Goal: Register for event/course

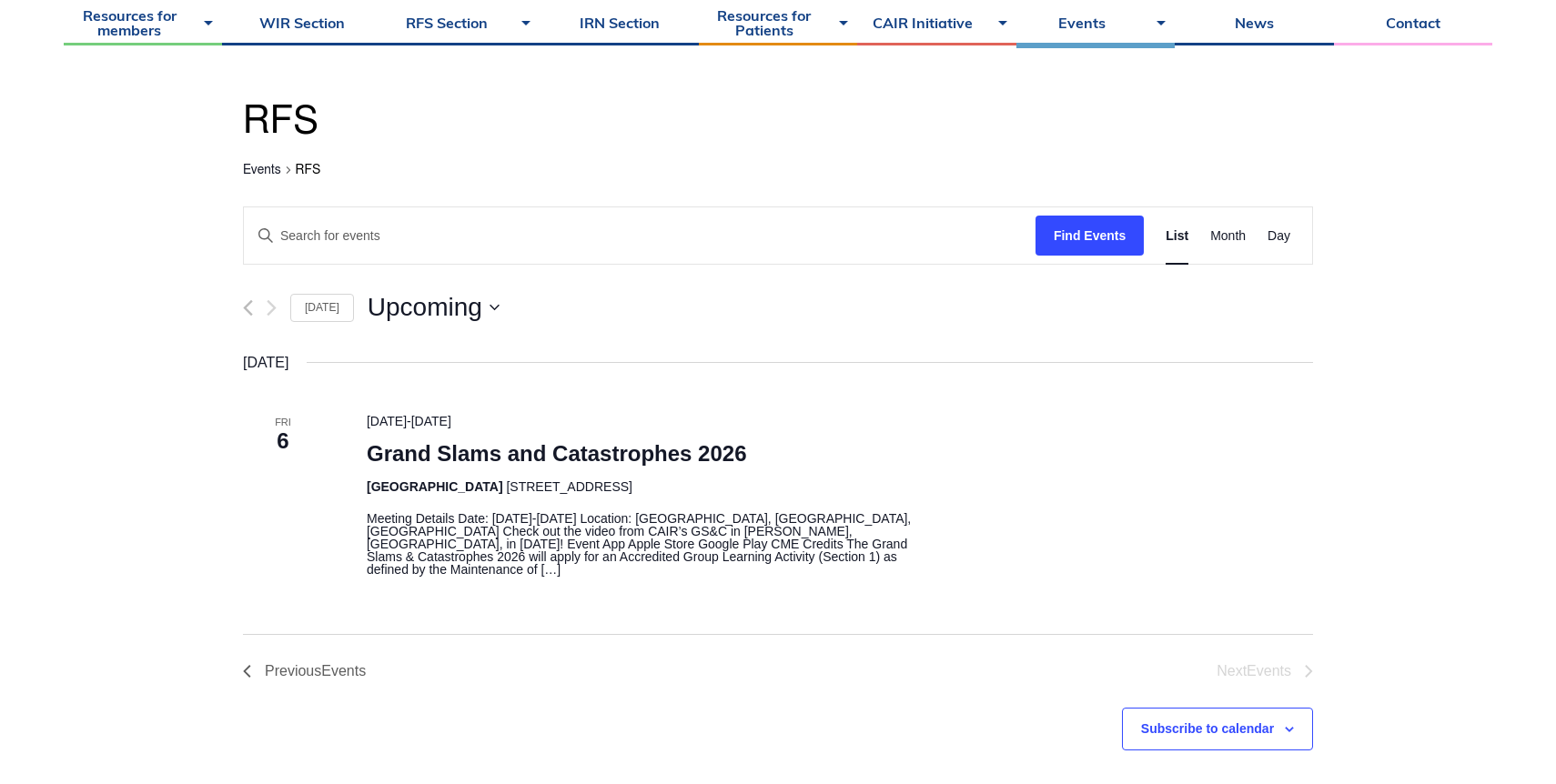
scroll to position [160, 0]
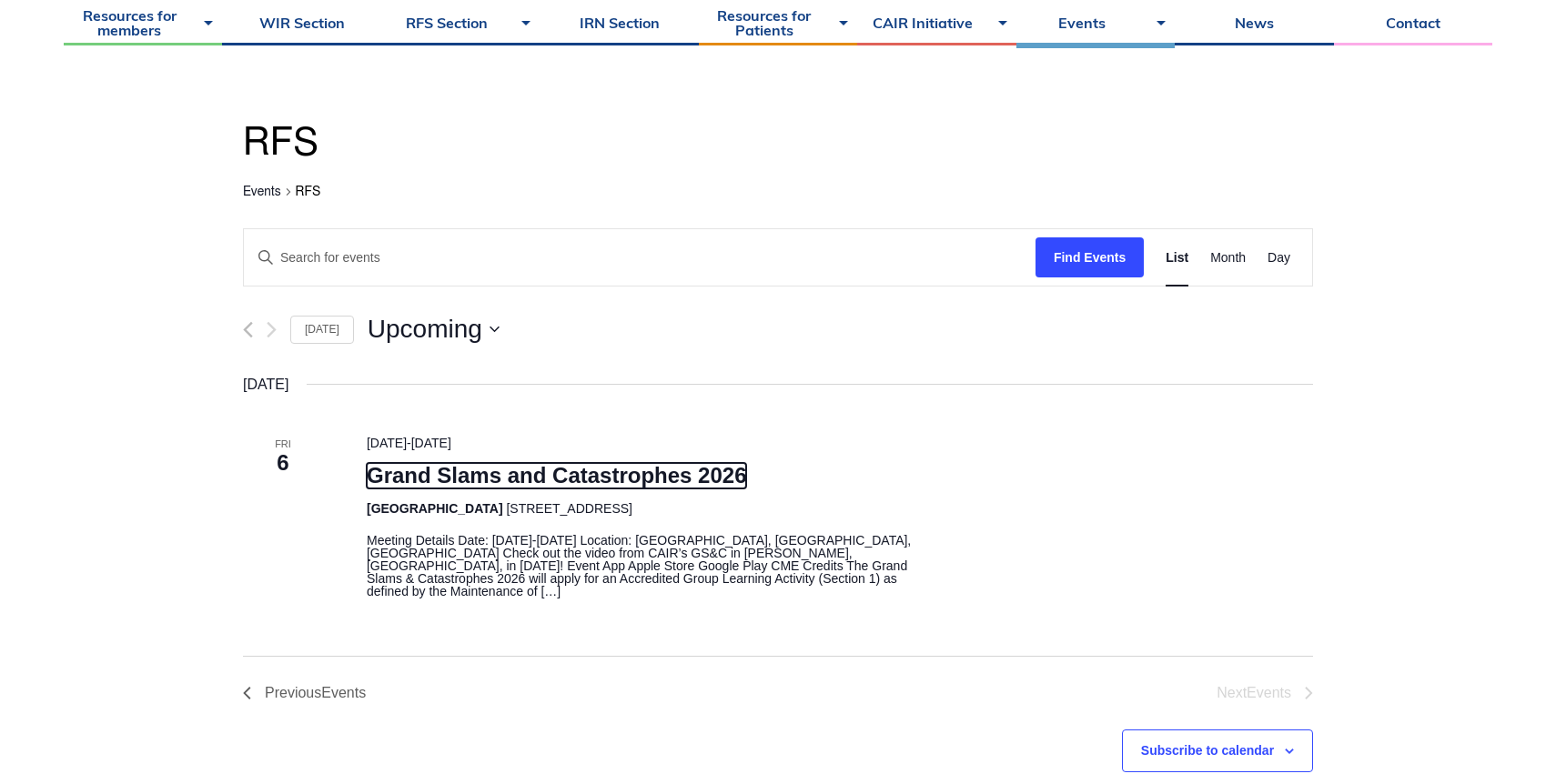
click at [484, 481] on link "Grand Slams and Catastrophes 2026" at bounding box center [557, 476] width 381 height 26
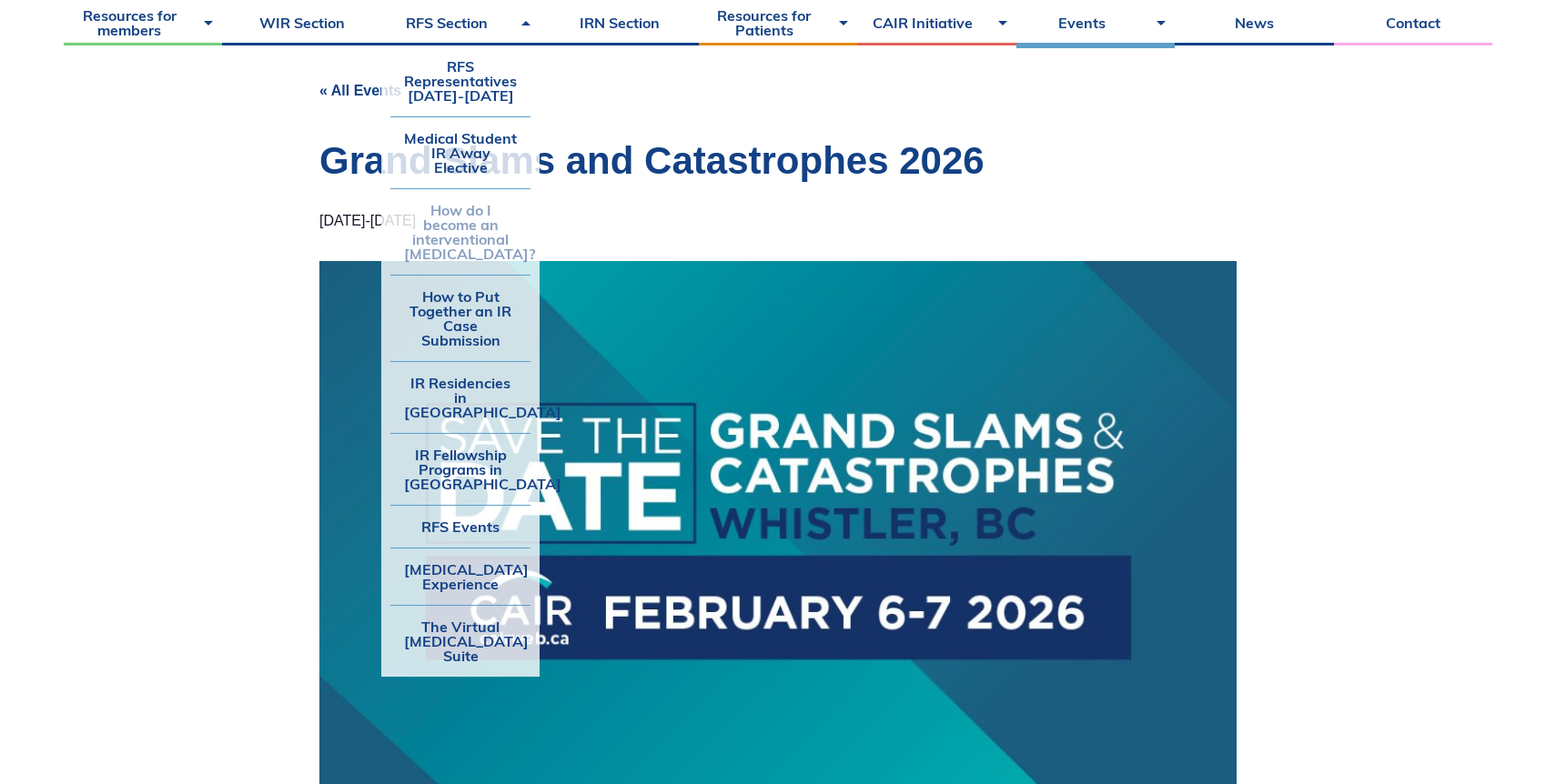
scroll to position [185, 0]
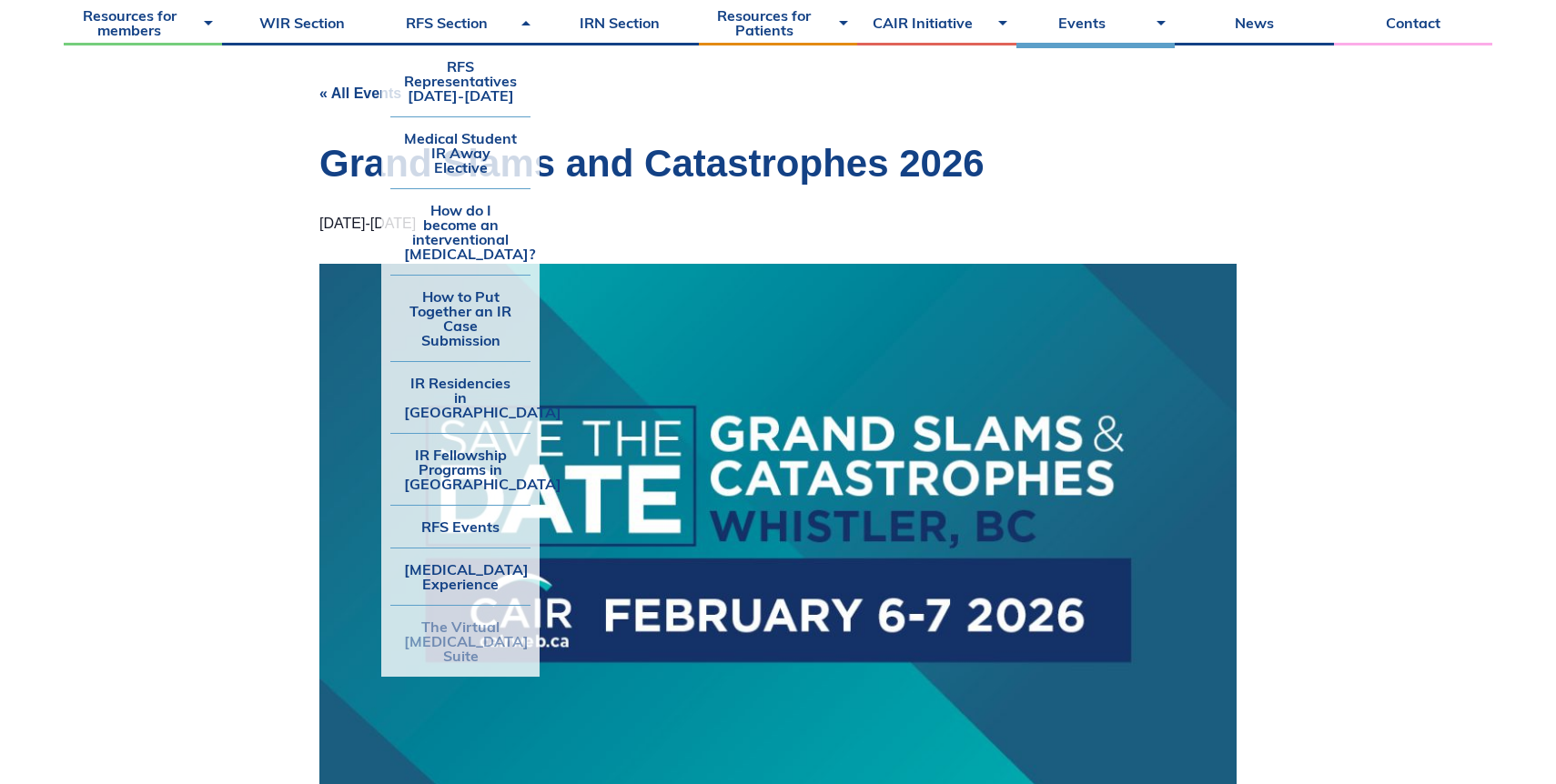
click at [450, 643] on link "The Virtual [MEDICAL_DATA] Suite" at bounding box center [460, 642] width 140 height 71
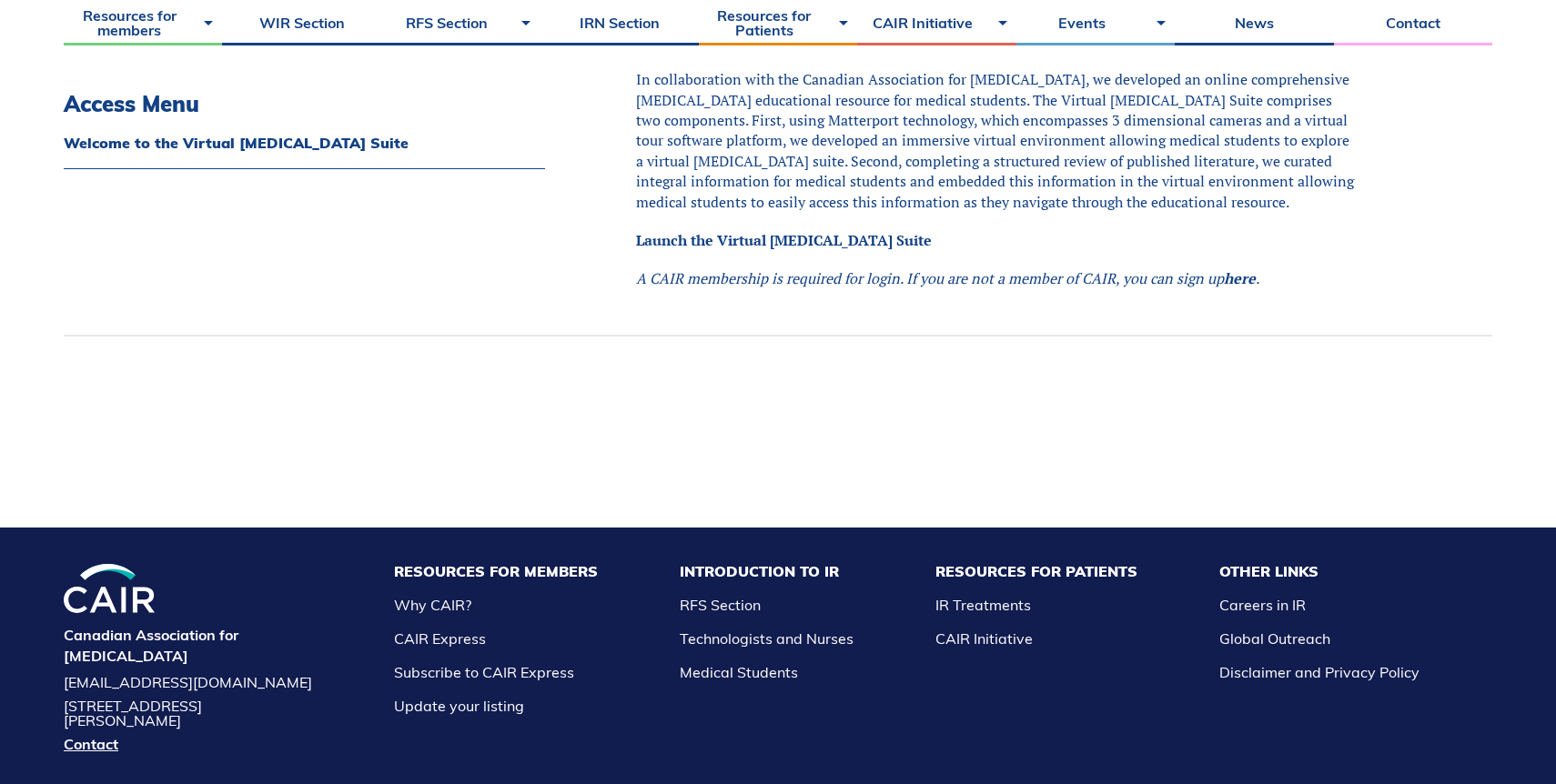
scroll to position [1301, 0]
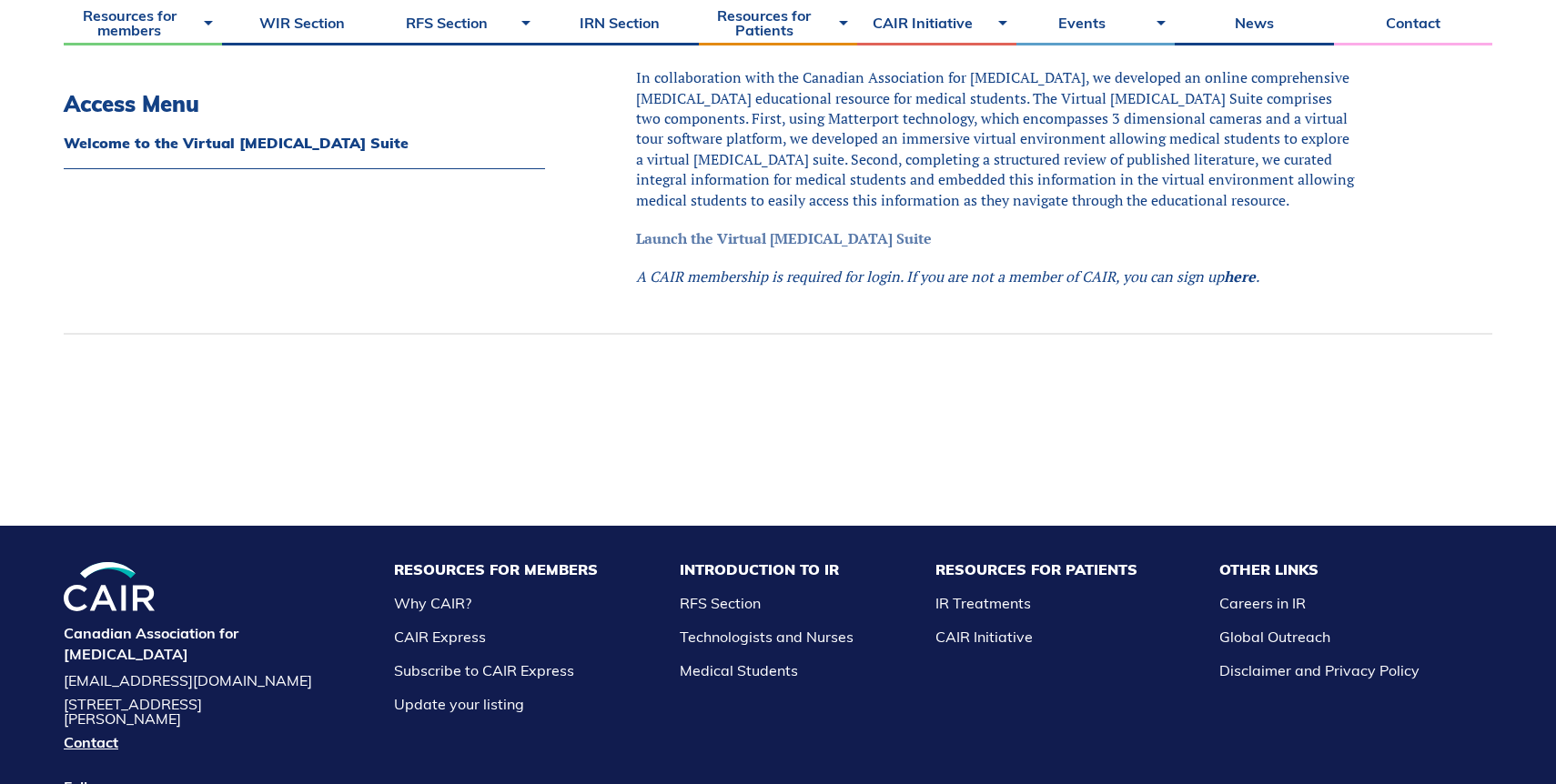
click at [698, 248] on link "Launch the Virtual Angiography Suite" at bounding box center [784, 238] width 296 height 20
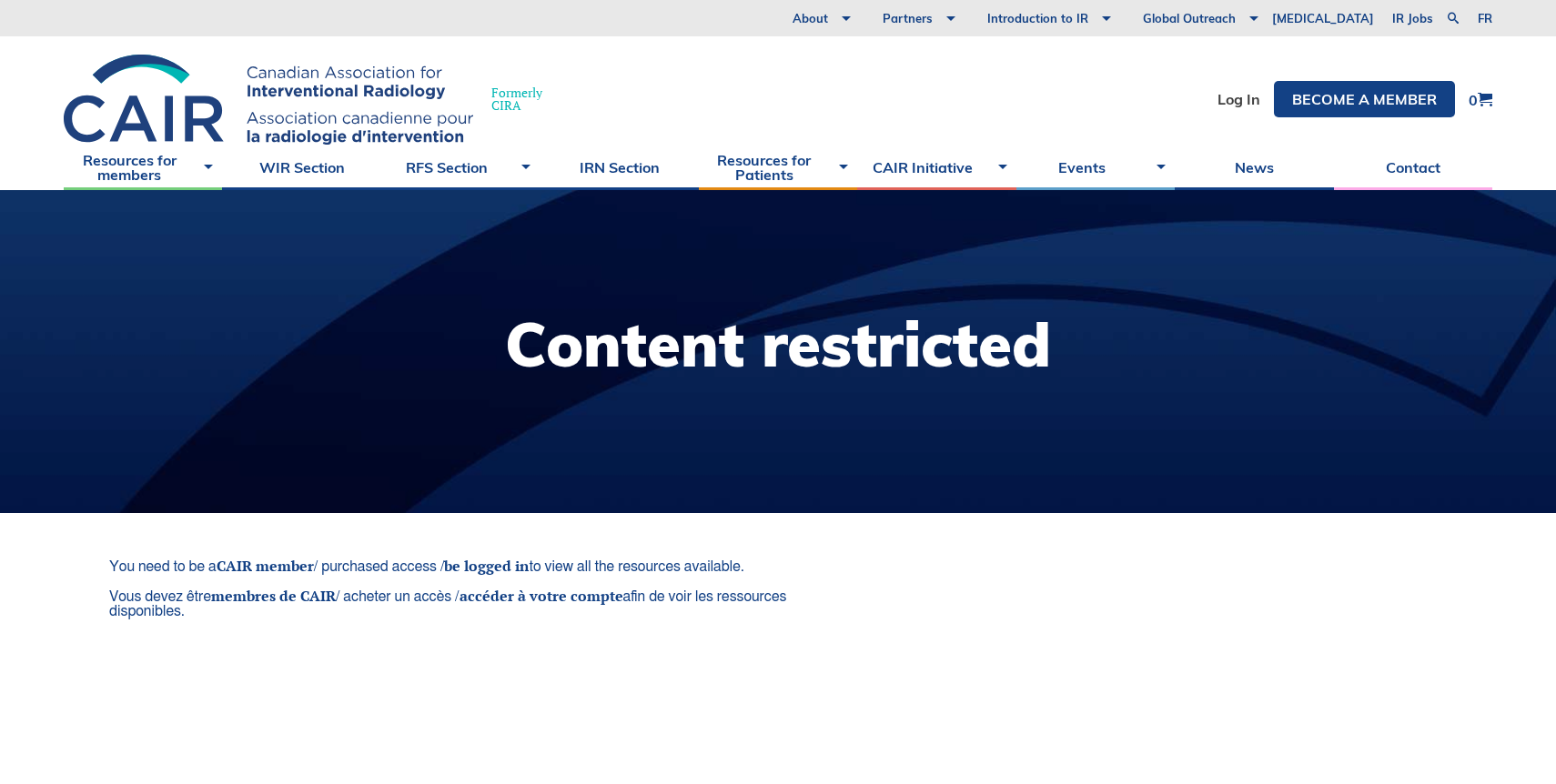
click at [734, 50] on div "Formerly CIRA Log In Become a member 0" at bounding box center [778, 90] width 1556 height 109
